Goal: Communication & Community: Answer question/provide support

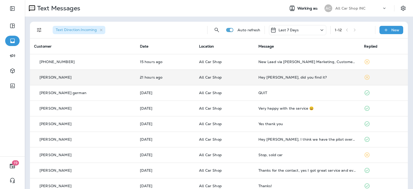
click at [240, 77] on td "All Car Shop" at bounding box center [224, 76] width 59 height 15
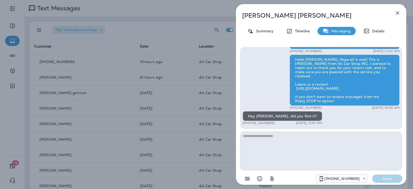
click at [267, 143] on textarea at bounding box center [321, 150] width 162 height 39
click at [265, 140] on textarea at bounding box center [321, 150] width 162 height 39
click at [259, 135] on textarea at bounding box center [321, 150] width 162 height 39
type textarea "**********"
click at [387, 179] on p "Send" at bounding box center [387, 178] width 22 height 5
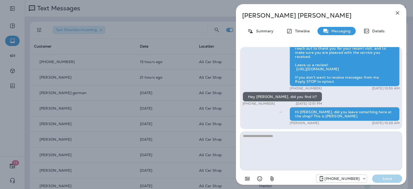
click at [398, 6] on div "[PERSON_NAME] Summary Timeline Messaging Details Hi [PERSON_NAME], this is [PER…" at bounding box center [321, 95] width 170 height 183
click at [396, 10] on button "button" at bounding box center [397, 13] width 10 height 10
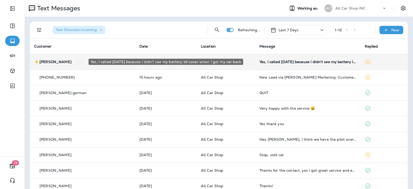
click at [299, 61] on div "Yes, I called yesterday because I didn't see my battery lid cover when I got my…" at bounding box center [307, 62] width 97 height 4
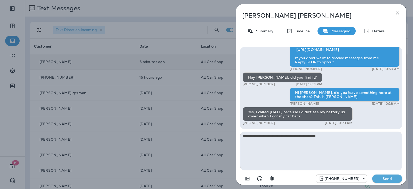
type textarea "**********"
click at [392, 180] on p "Send" at bounding box center [387, 178] width 22 height 5
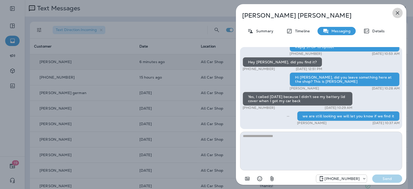
click at [396, 13] on icon "button" at bounding box center [397, 13] width 6 height 6
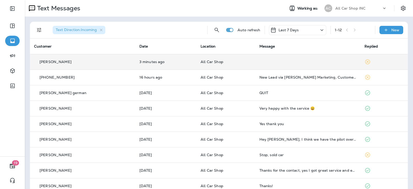
click at [238, 66] on td "All Car Shop" at bounding box center [225, 61] width 59 height 15
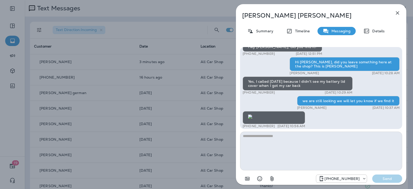
scroll to position [0, 0]
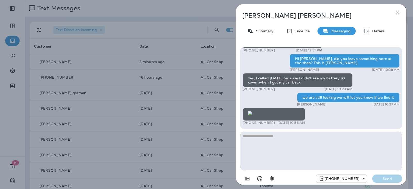
click at [275, 145] on textarea at bounding box center [321, 150] width 162 height 39
click at [273, 142] on textarea at bounding box center [321, 150] width 162 height 39
type textarea "*"
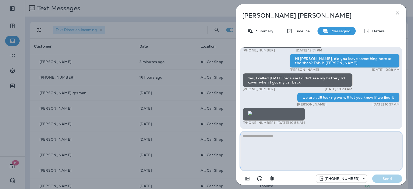
click at [279, 152] on textarea at bounding box center [321, 150] width 162 height 39
type textarea "**********"
